Goal: Task Accomplishment & Management: Manage account settings

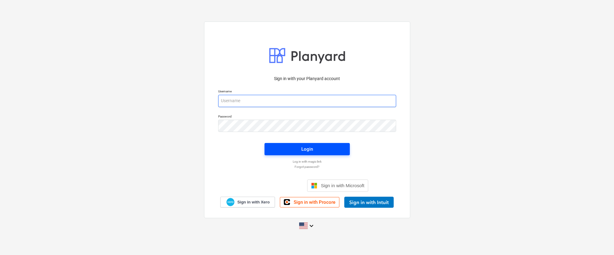
type input "[EMAIL_ADDRESS][DOMAIN_NAME]"
click at [308, 149] on div "Login" at bounding box center [307, 149] width 12 height 8
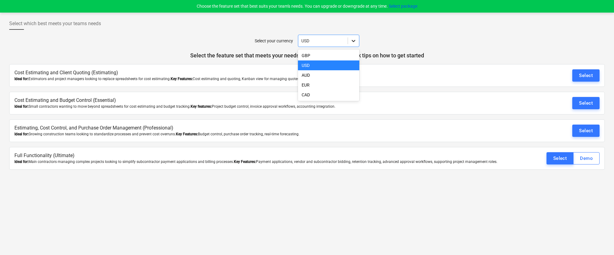
click at [355, 42] on icon at bounding box center [354, 41] width 6 height 6
click at [330, 83] on div "EUR" at bounding box center [328, 85] width 61 height 10
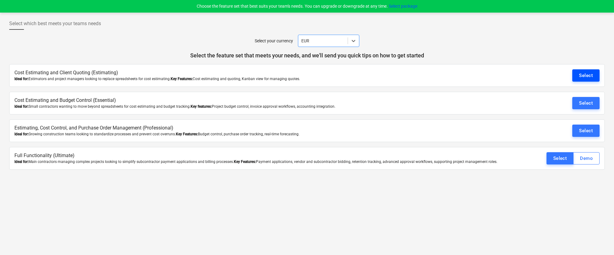
click at [593, 78] on button "Select" at bounding box center [586, 75] width 27 height 12
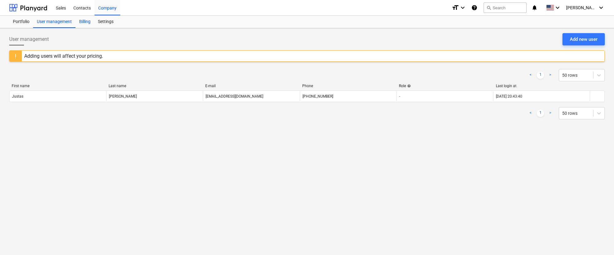
click at [86, 23] on div "Billing" at bounding box center [85, 22] width 19 height 12
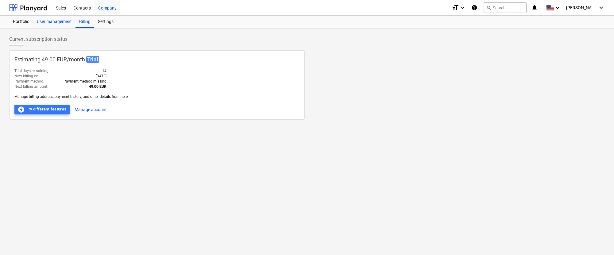
click at [64, 23] on div "User management" at bounding box center [54, 22] width 42 height 12
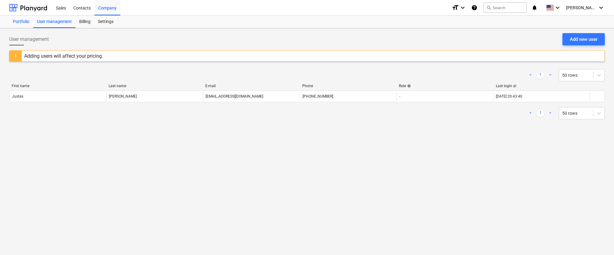
click at [24, 21] on div "Portfolio" at bounding box center [21, 22] width 24 height 12
click at [67, 8] on div "Sales" at bounding box center [60, 8] width 17 height 16
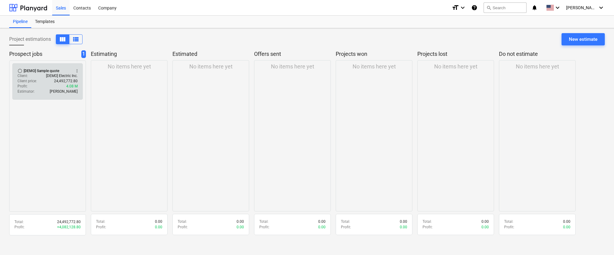
click at [60, 81] on p "24,492,772.80" at bounding box center [66, 81] width 24 height 5
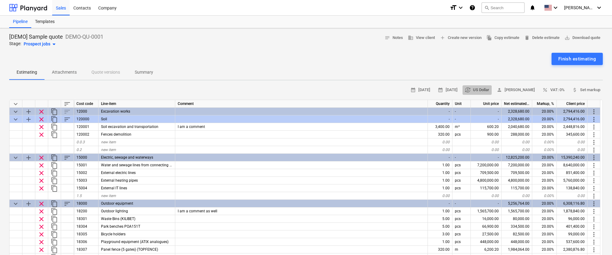
click at [477, 87] on span "currency_exchange US Dollar" at bounding box center [477, 90] width 24 height 7
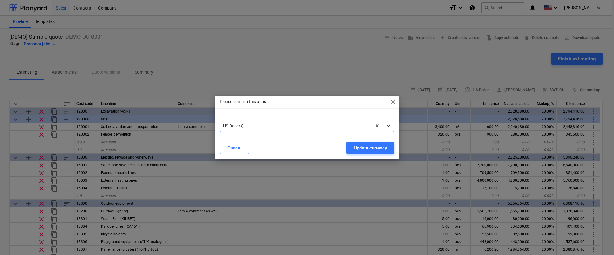
click at [388, 126] on icon at bounding box center [389, 126] width 4 height 2
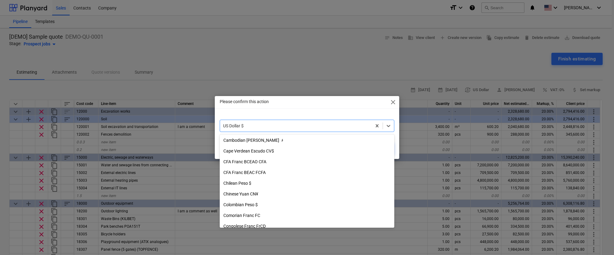
type textarea "x"
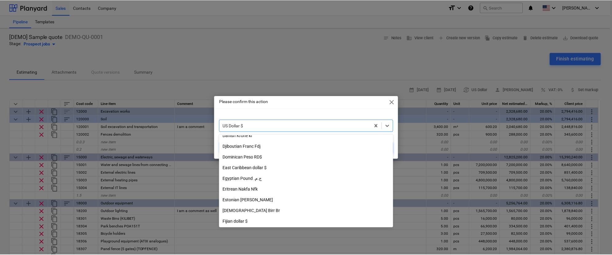
scroll to position [467, 0]
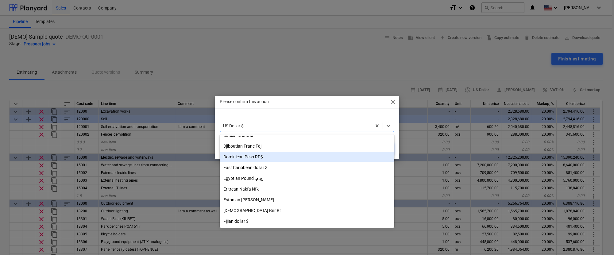
type input "e"
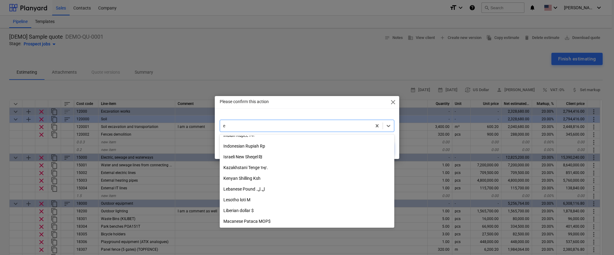
type textarea "x"
type input "eu"
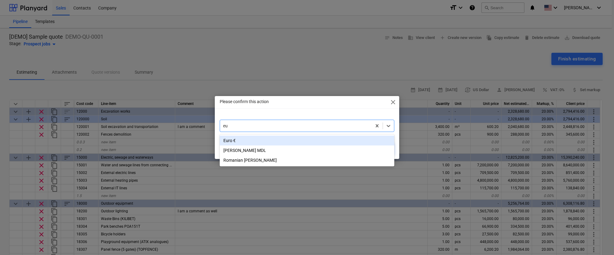
click at [326, 142] on div "Euro €" at bounding box center [307, 141] width 174 height 10
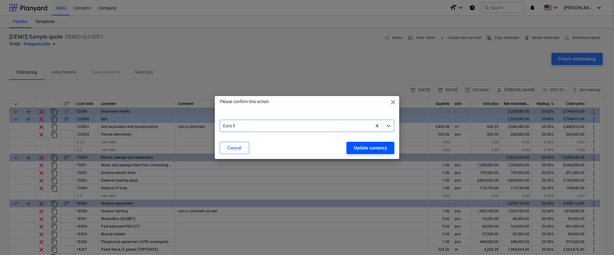
click at [386, 147] on div "Update currency" at bounding box center [370, 148] width 33 height 8
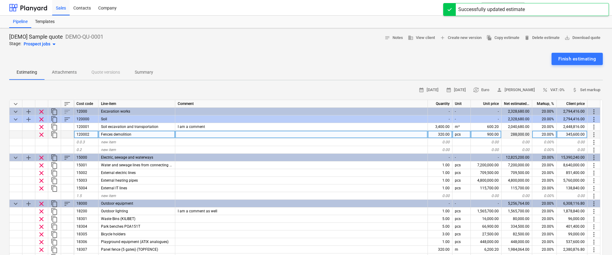
click at [442, 131] on div "320.00" at bounding box center [440, 135] width 25 height 8
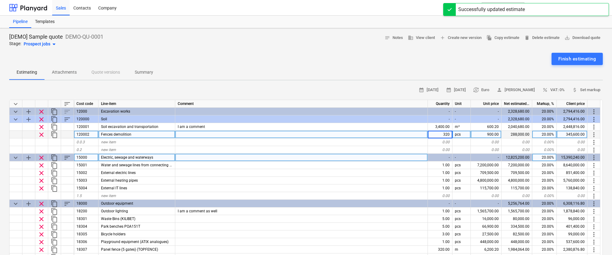
click at [157, 157] on div "Electric, sewage and waterways" at bounding box center [137, 158] width 77 height 8
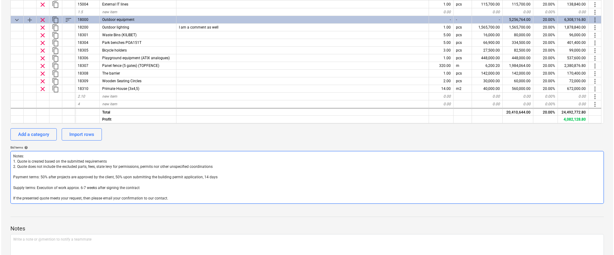
scroll to position [182, 0]
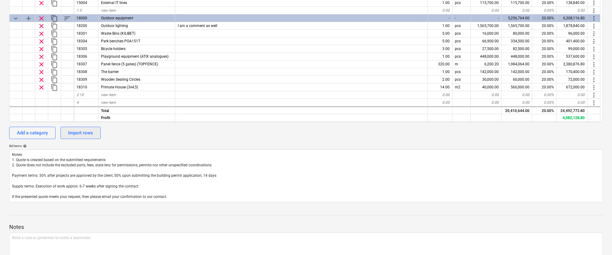
click at [83, 131] on div "Import rows" at bounding box center [80, 133] width 25 height 8
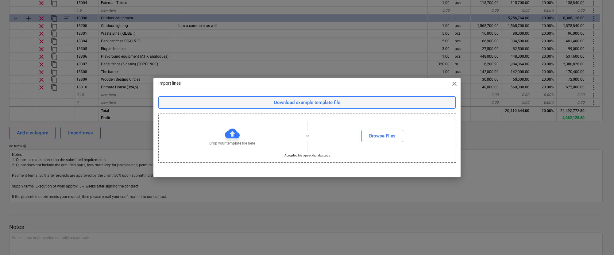
click at [318, 101] on div "Download example template file" at bounding box center [307, 103] width 66 height 8
click at [454, 86] on span "close" at bounding box center [454, 83] width 7 height 7
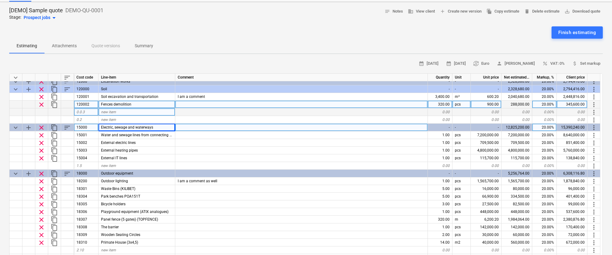
scroll to position [0, 0]
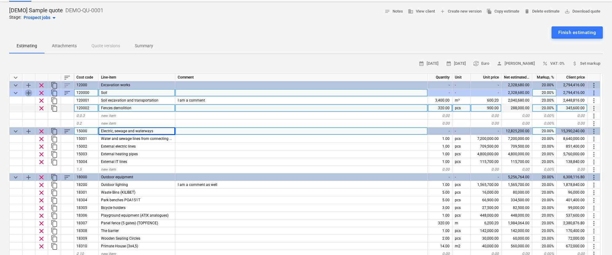
click at [28, 91] on span "add" at bounding box center [28, 92] width 7 height 7
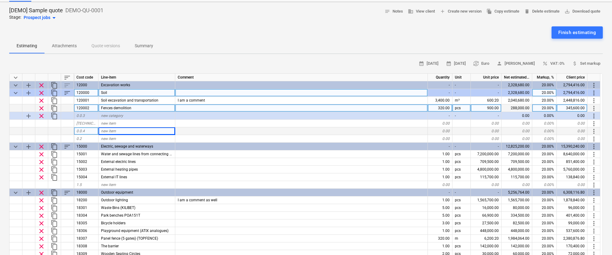
click at [28, 92] on span "add" at bounding box center [28, 92] width 7 height 7
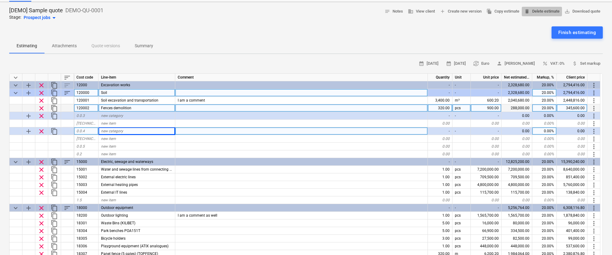
click at [534, 10] on span "delete Delete estimate" at bounding box center [541, 11] width 35 height 7
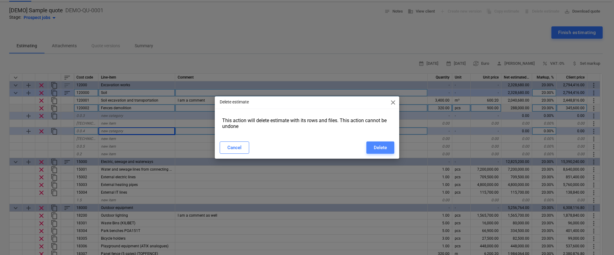
click at [385, 150] on div "Delete" at bounding box center [380, 148] width 13 height 8
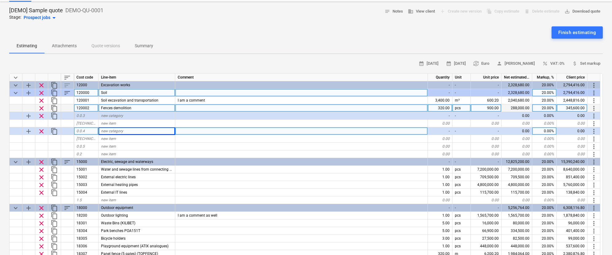
type textarea "x"
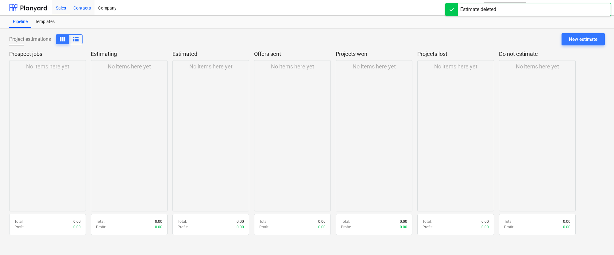
click at [84, 8] on div "Contacts" at bounding box center [82, 8] width 25 height 16
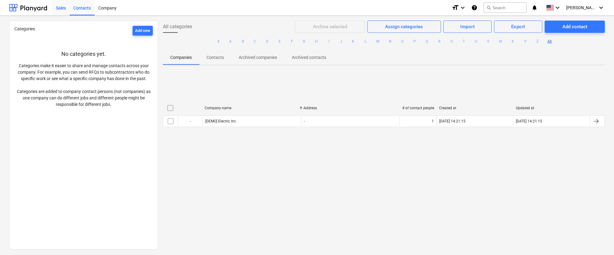
click at [66, 10] on div "Sales" at bounding box center [60, 8] width 17 height 16
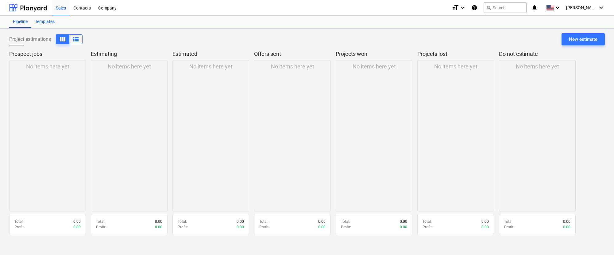
click at [49, 24] on div "Templates" at bounding box center [44, 22] width 27 height 12
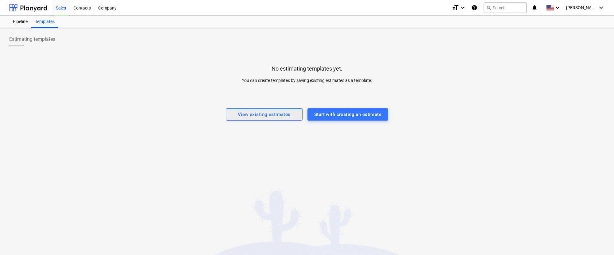
click at [269, 113] on div "View existing estimates" at bounding box center [264, 115] width 53 height 8
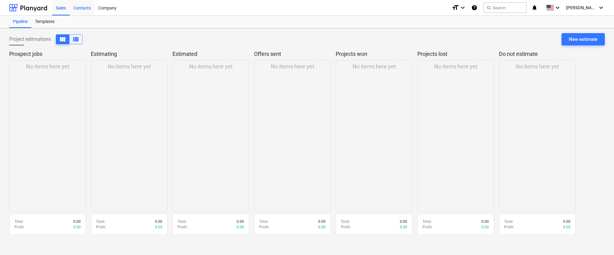
click at [83, 8] on div "Contacts" at bounding box center [82, 8] width 25 height 16
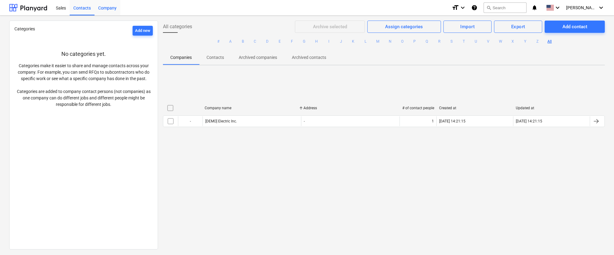
click at [111, 7] on div "Company" at bounding box center [108, 8] width 26 height 16
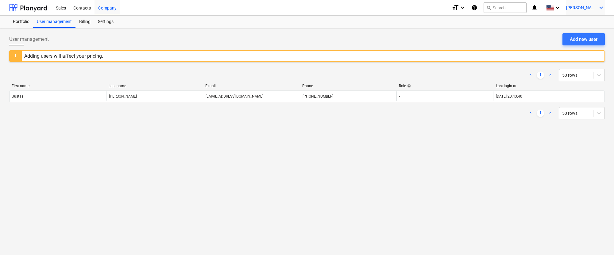
click at [599, 10] on icon "keyboard_arrow_down" at bounding box center [601, 7] width 7 height 7
click at [581, 22] on div "Settings" at bounding box center [586, 24] width 37 height 10
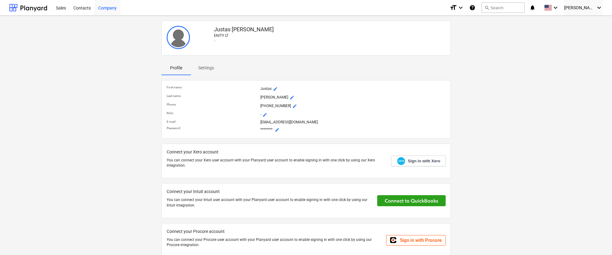
click at [116, 9] on div "Company" at bounding box center [108, 8] width 26 height 16
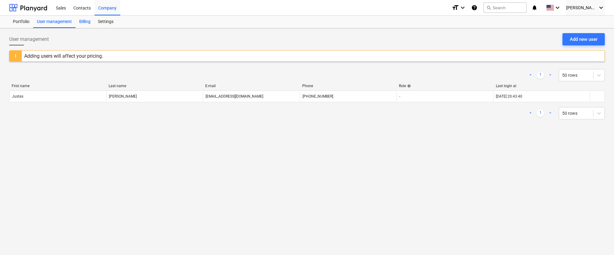
click at [80, 23] on div "Billing" at bounding box center [85, 22] width 19 height 12
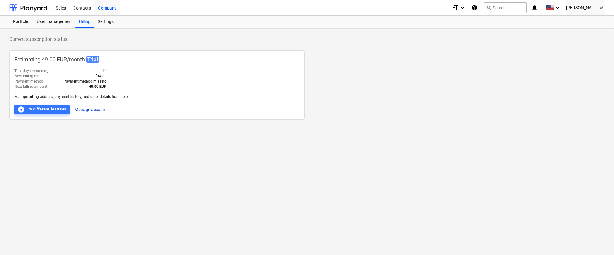
click at [97, 111] on button "Manage account" at bounding box center [91, 110] width 32 height 10
click at [106, 20] on div "Settings" at bounding box center [105, 22] width 23 height 12
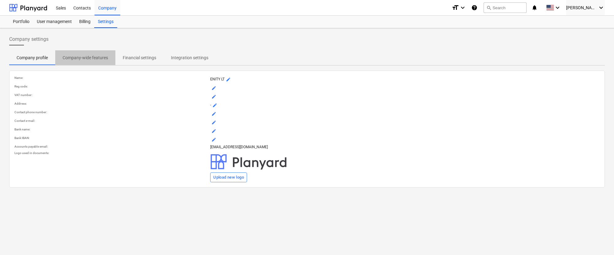
click at [76, 57] on p "Company-wide features" at bounding box center [85, 58] width 45 height 6
